Goal: Find contact information: Find contact information

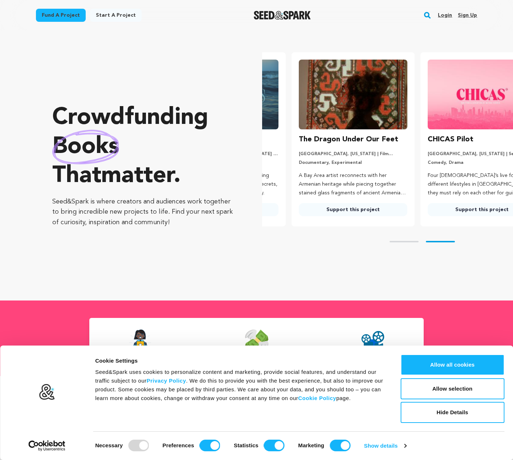
scroll to position [0, 135]
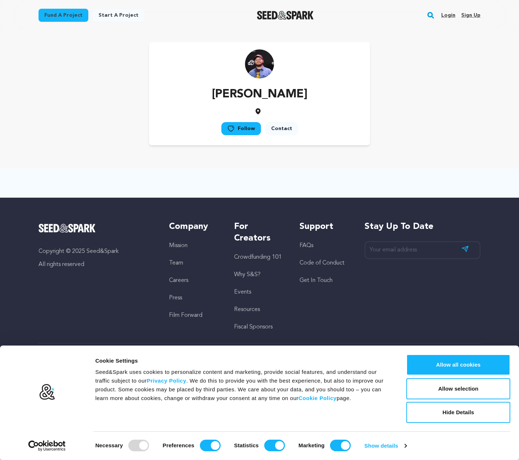
click at [262, 62] on img at bounding box center [259, 63] width 29 height 29
click at [275, 128] on link "Contact" at bounding box center [281, 128] width 33 height 13
